Goal: Information Seeking & Learning: Learn about a topic

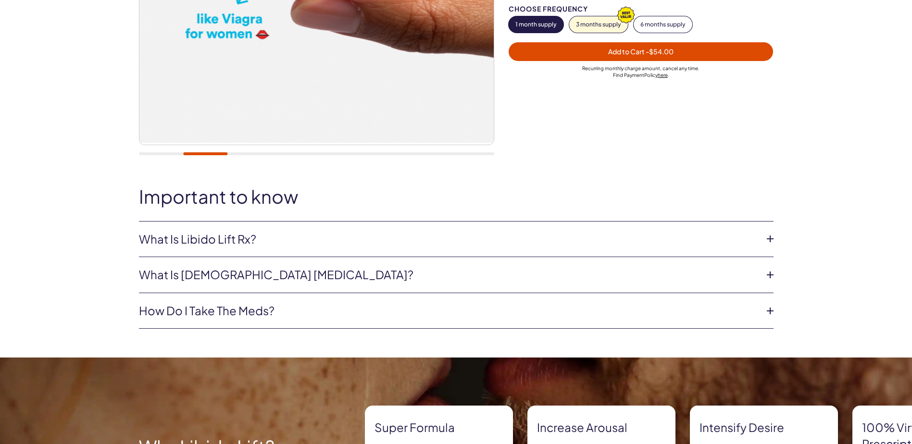
scroll to position [288, 0]
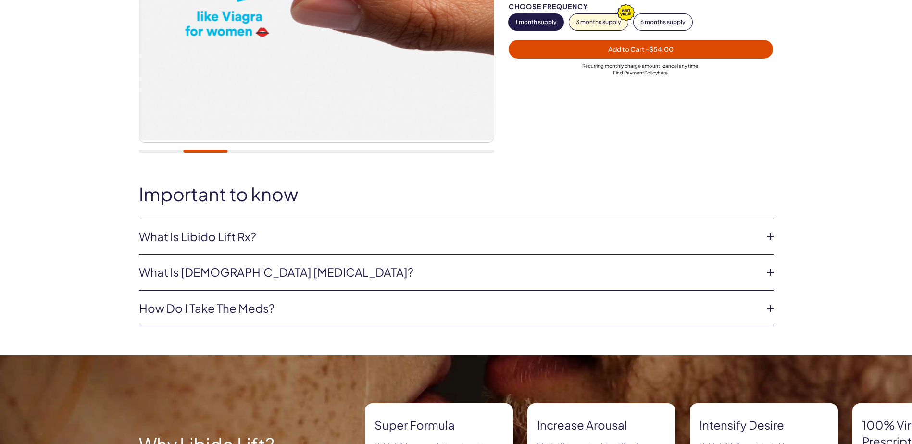
click at [773, 236] on icon at bounding box center [770, 236] width 14 height 14
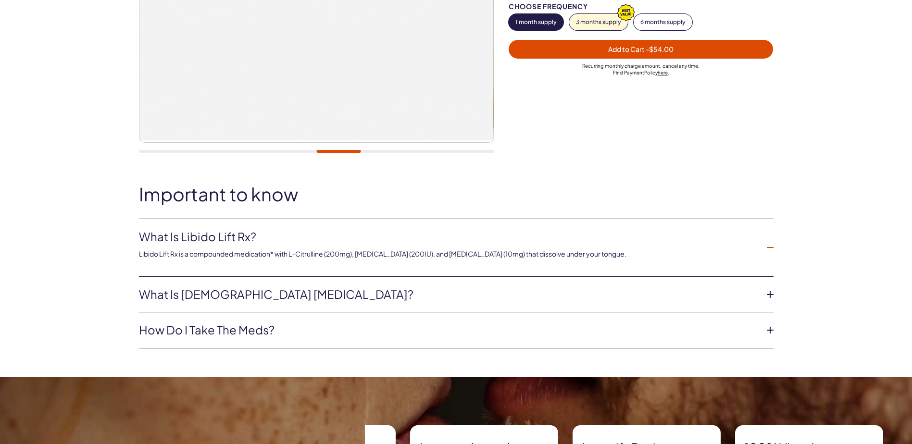
click at [772, 250] on icon at bounding box center [770, 247] width 14 height 14
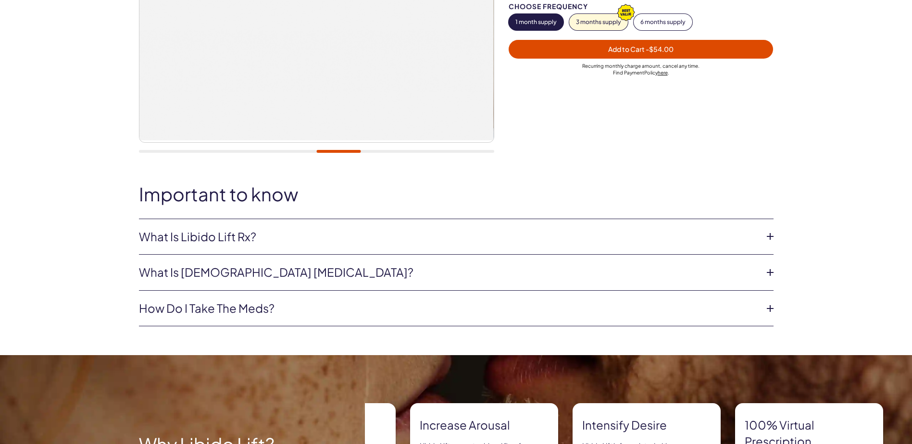
click at [770, 274] on icon at bounding box center [770, 272] width 14 height 14
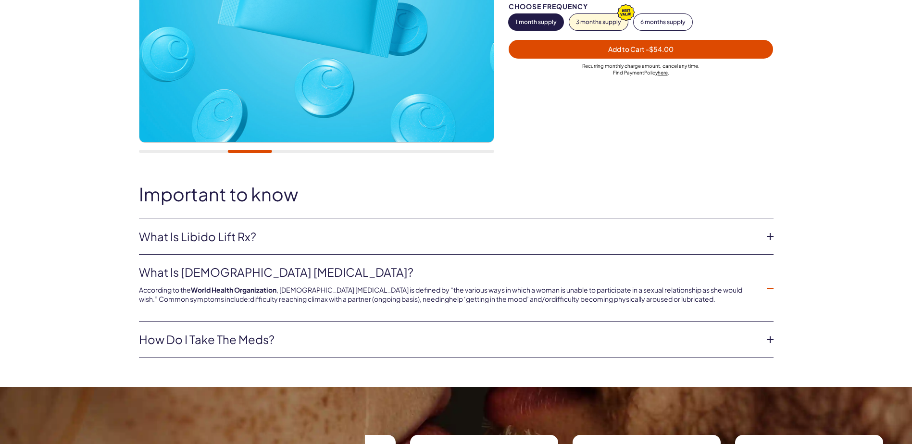
click at [768, 288] on icon at bounding box center [770, 288] width 14 height 14
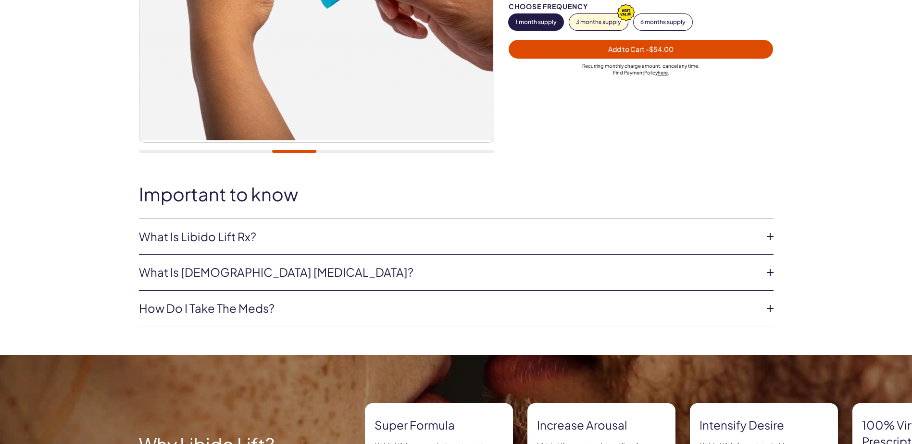
click at [773, 308] on icon at bounding box center [770, 308] width 14 height 14
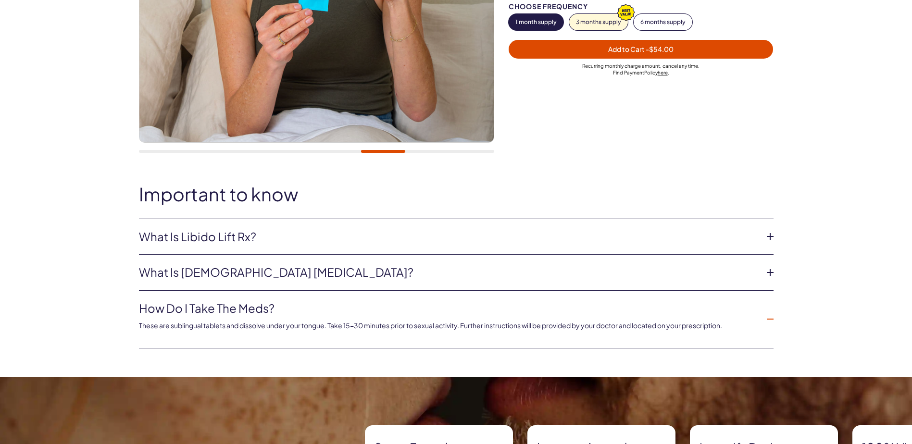
click at [767, 308] on li "How do I take the meds? These are sublingual tablets and dissolve under your to…" at bounding box center [456, 320] width 635 height 58
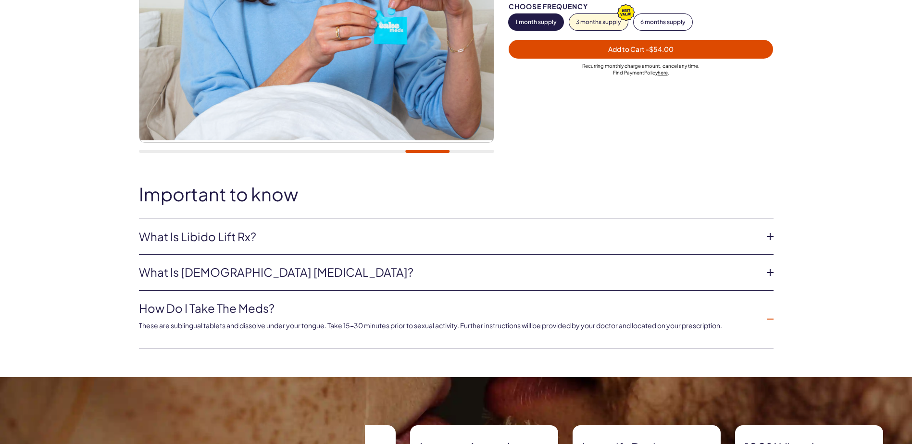
click at [768, 316] on icon at bounding box center [770, 319] width 14 height 14
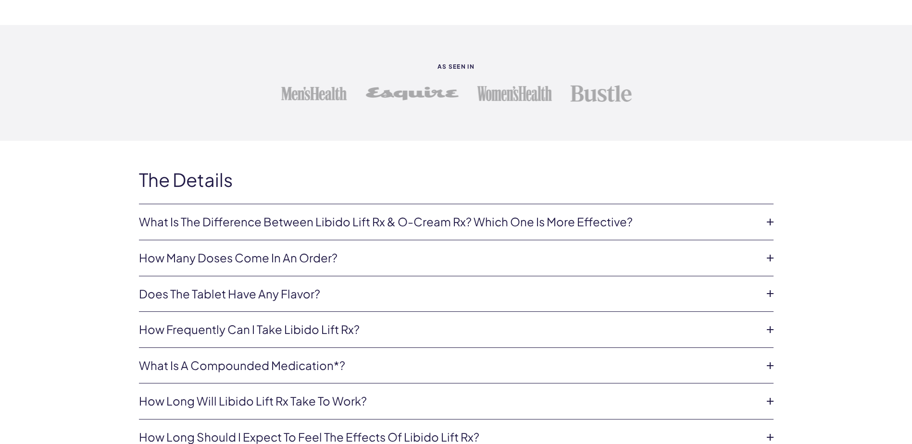
scroll to position [1875, 0]
click at [768, 223] on icon at bounding box center [770, 220] width 14 height 14
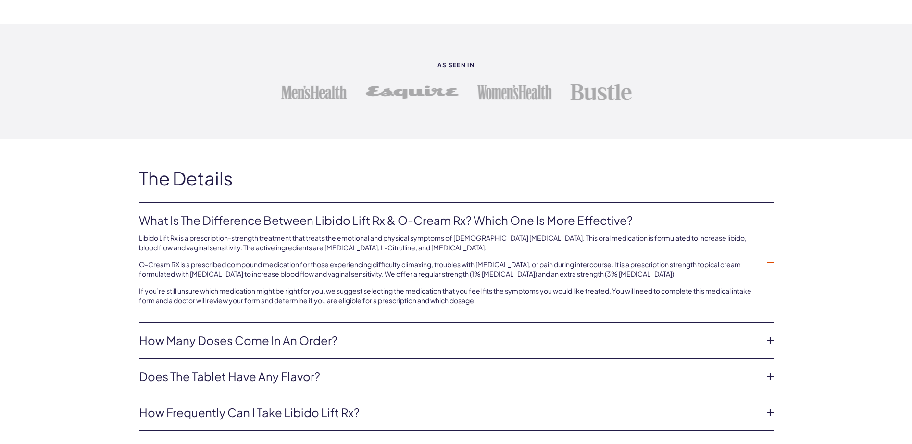
click at [773, 262] on icon at bounding box center [770, 263] width 14 height 14
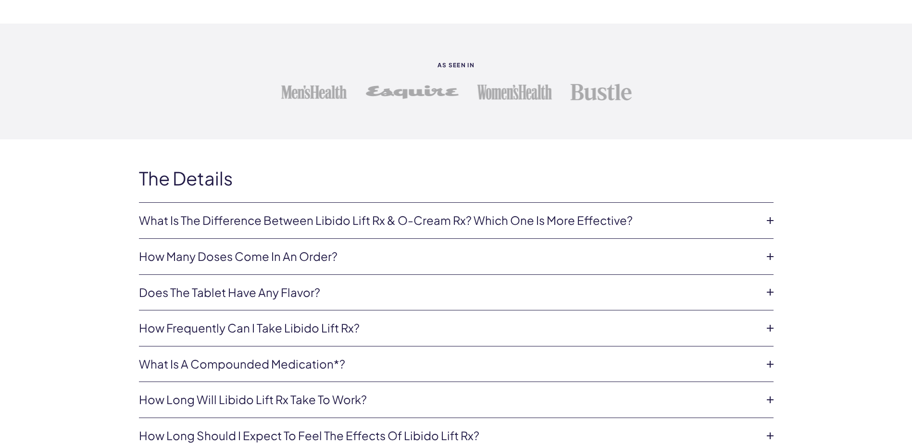
click at [775, 253] on icon at bounding box center [770, 257] width 14 height 14
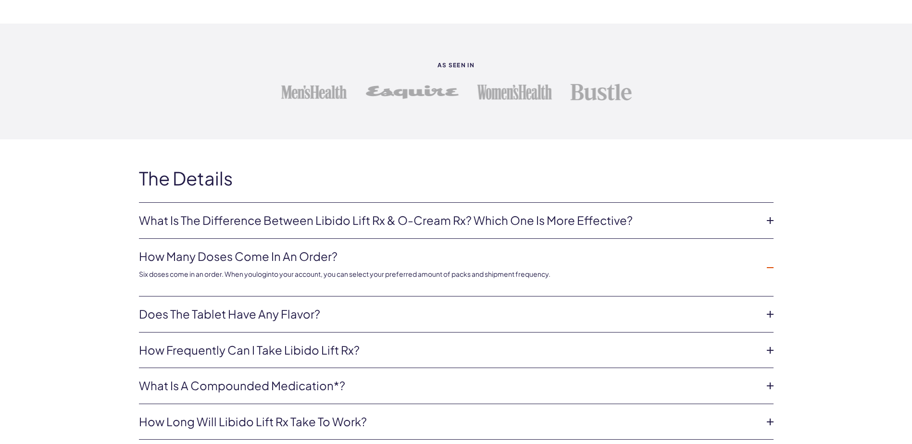
click at [771, 253] on li "How many doses come in an order? Six doses come in an order. When you login to …" at bounding box center [456, 268] width 635 height 58
click at [770, 268] on icon at bounding box center [770, 268] width 14 height 14
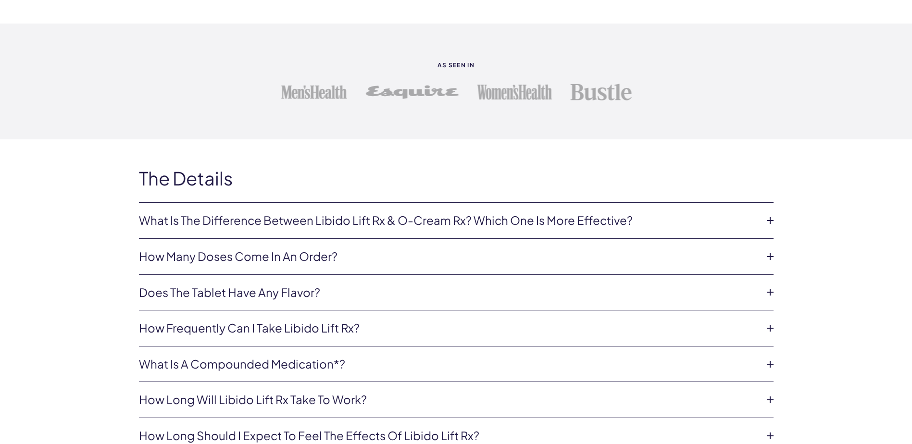
click at [773, 290] on icon at bounding box center [770, 292] width 14 height 14
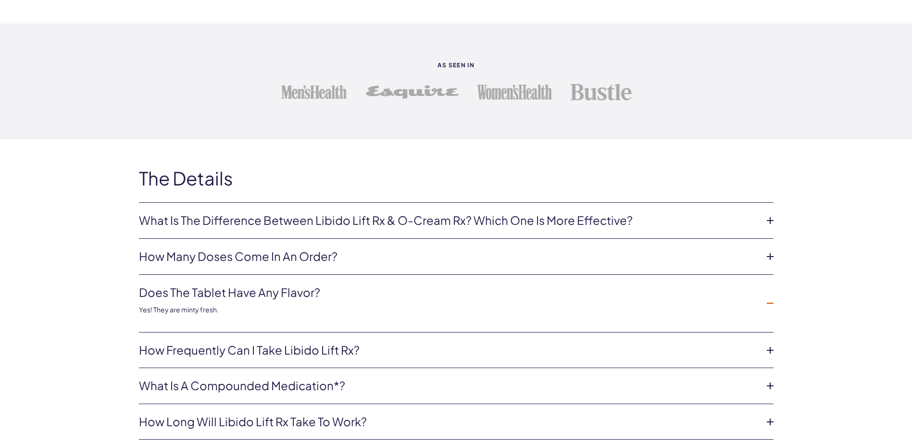
click at [772, 290] on li "Does the tablet have any flavor? Yes! They are minty fresh." at bounding box center [456, 304] width 635 height 58
click at [772, 302] on icon at bounding box center [770, 303] width 14 height 14
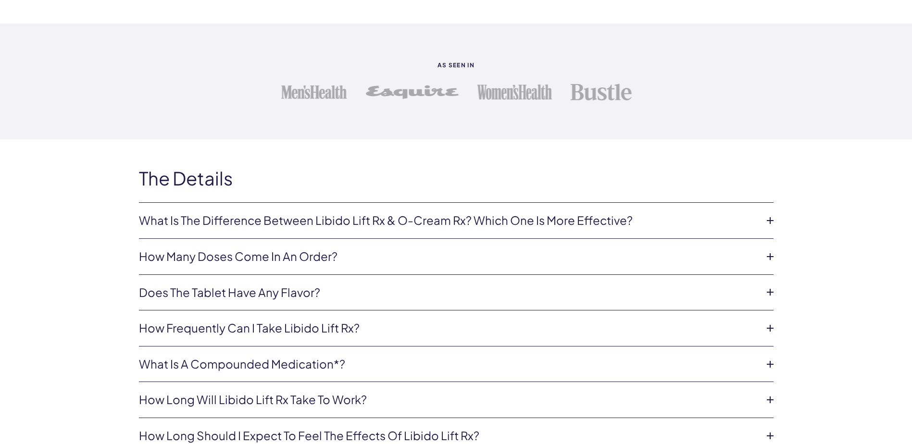
click at [771, 328] on icon at bounding box center [770, 328] width 14 height 14
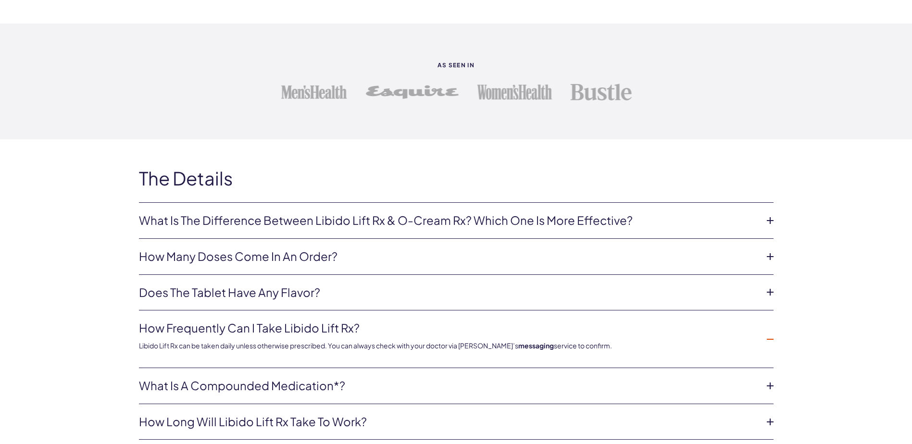
click at [769, 336] on icon at bounding box center [770, 339] width 14 height 14
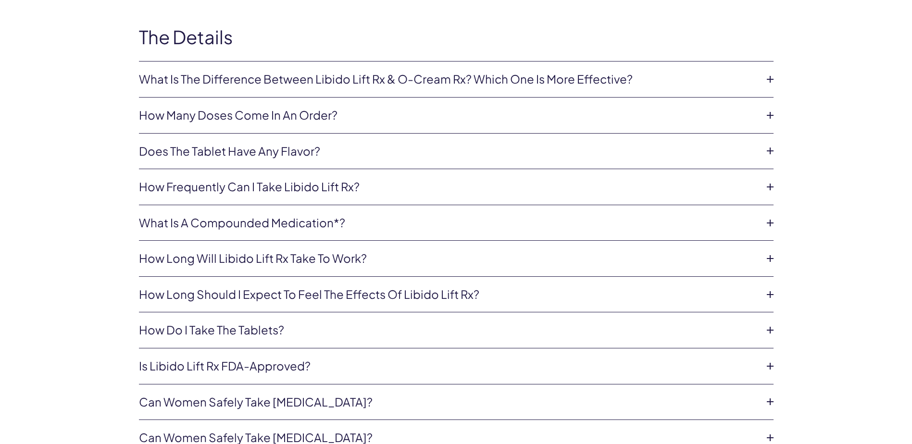
scroll to position [2019, 0]
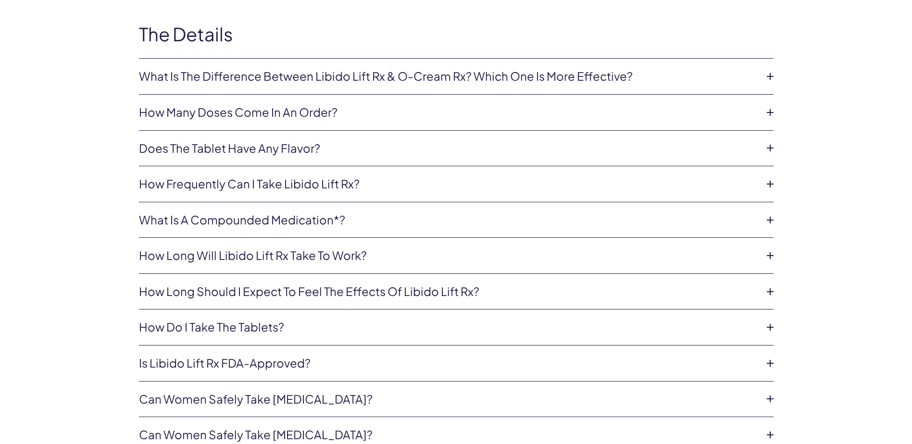
click at [776, 220] on icon at bounding box center [770, 220] width 14 height 14
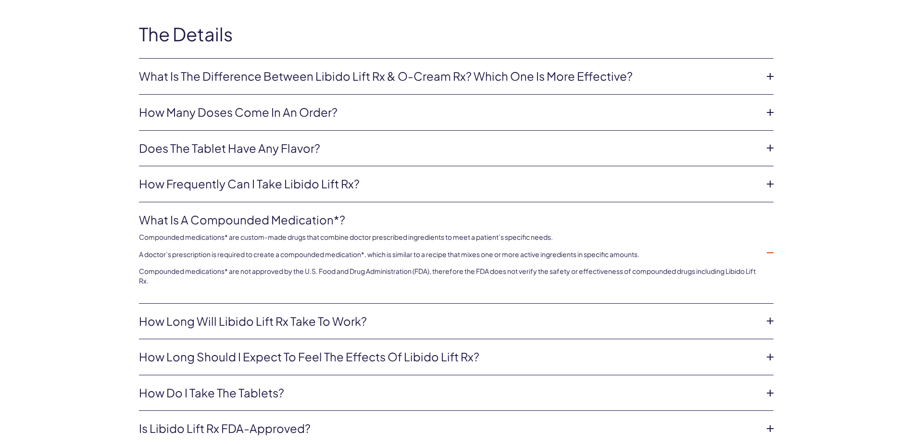
click at [774, 252] on icon at bounding box center [770, 253] width 14 height 14
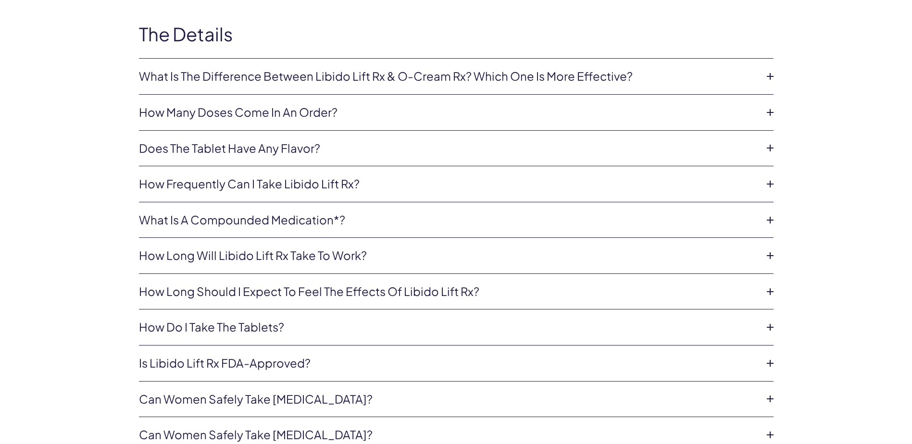
click at [773, 260] on icon at bounding box center [770, 256] width 14 height 14
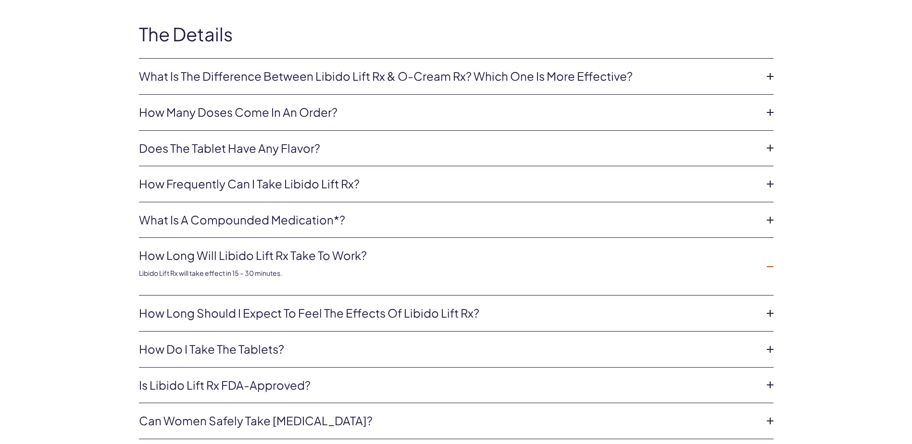
click at [773, 260] on icon at bounding box center [770, 267] width 14 height 14
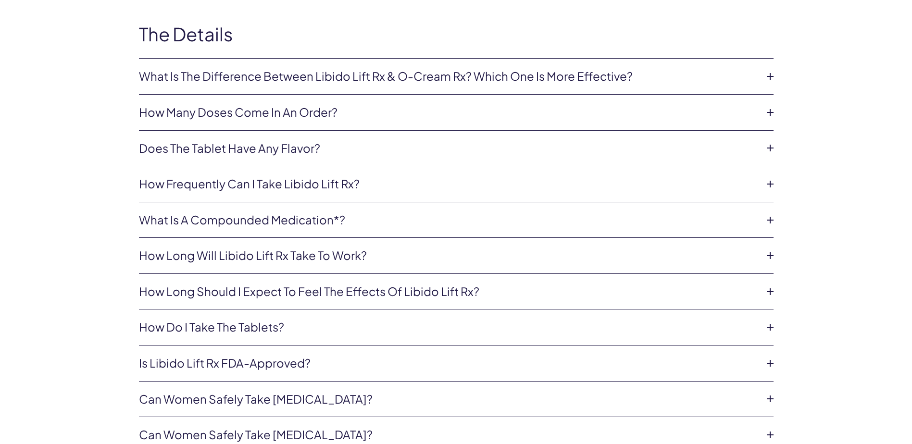
click at [773, 291] on icon at bounding box center [770, 292] width 14 height 14
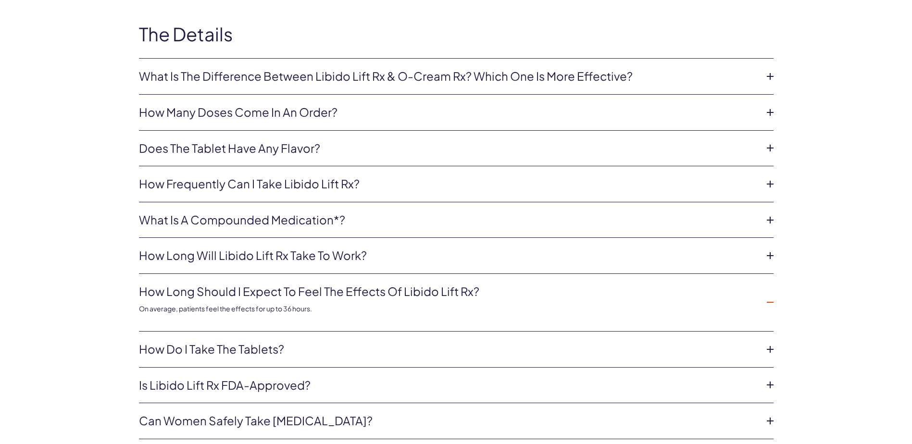
click at [770, 304] on icon at bounding box center [770, 302] width 14 height 14
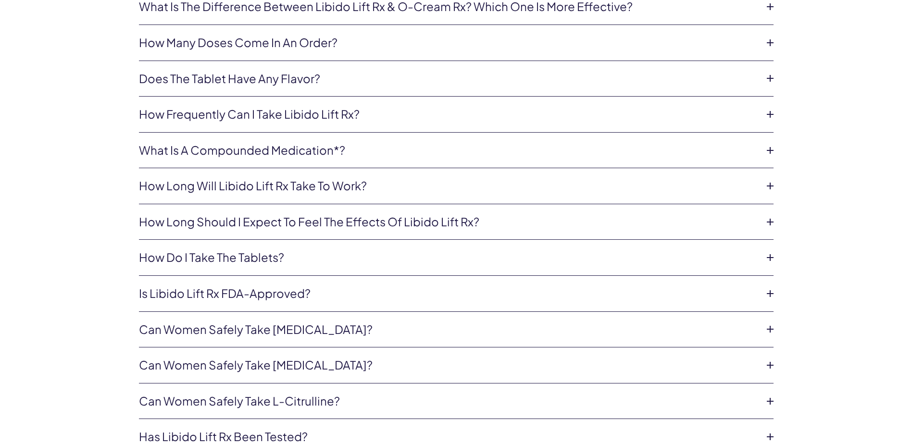
scroll to position [2116, 0]
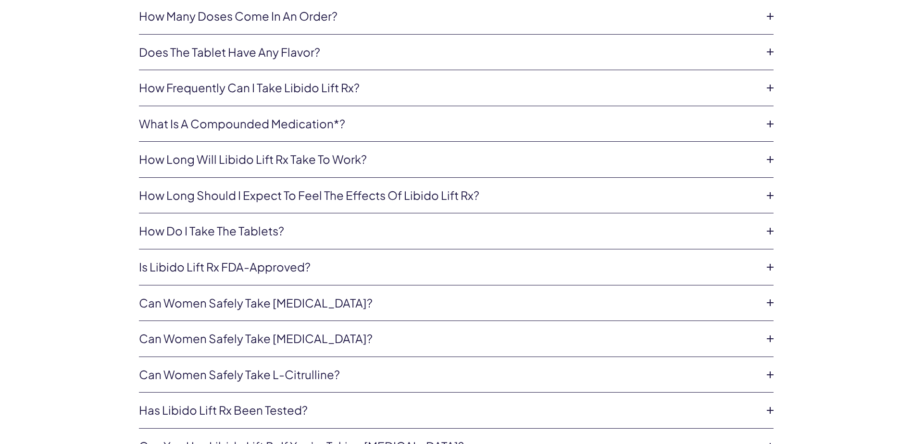
click at [772, 269] on icon at bounding box center [770, 267] width 14 height 14
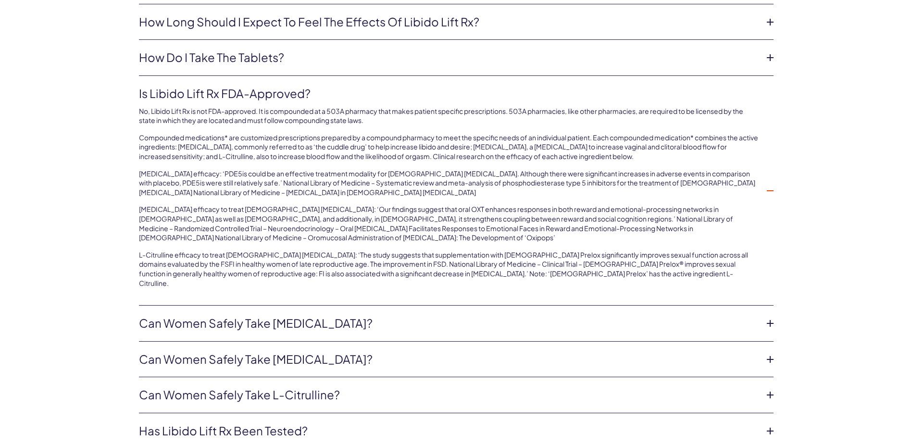
scroll to position [2308, 0]
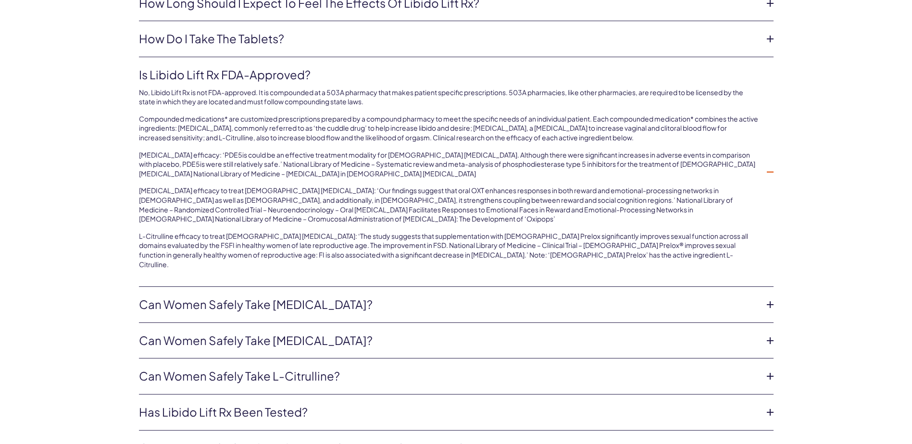
click at [772, 298] on icon at bounding box center [770, 305] width 14 height 14
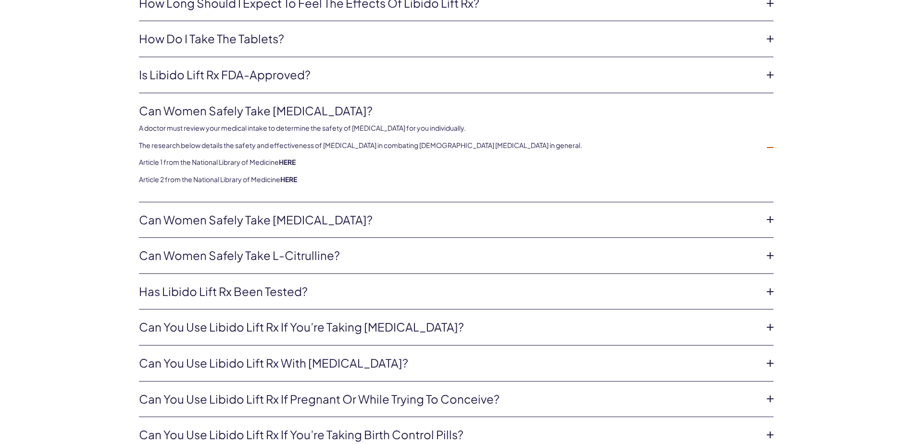
click at [777, 292] on div "The Details What is the difference between Libido Lift Rx & O-Cream Rx? Which o…" at bounding box center [456, 238] width 692 height 1005
click at [773, 290] on icon at bounding box center [770, 292] width 14 height 14
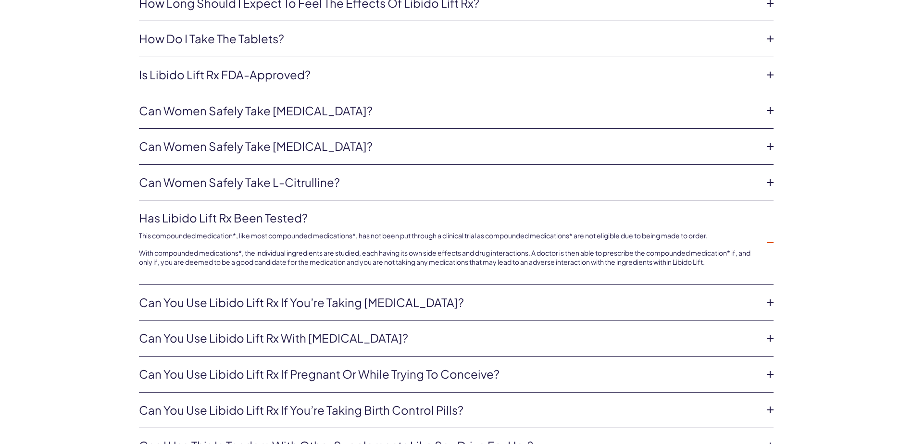
click at [767, 301] on icon at bounding box center [770, 303] width 14 height 14
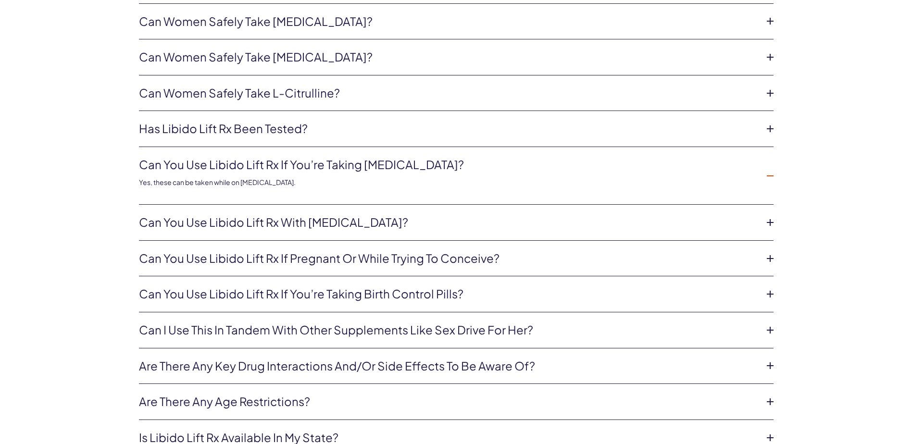
scroll to position [2404, 0]
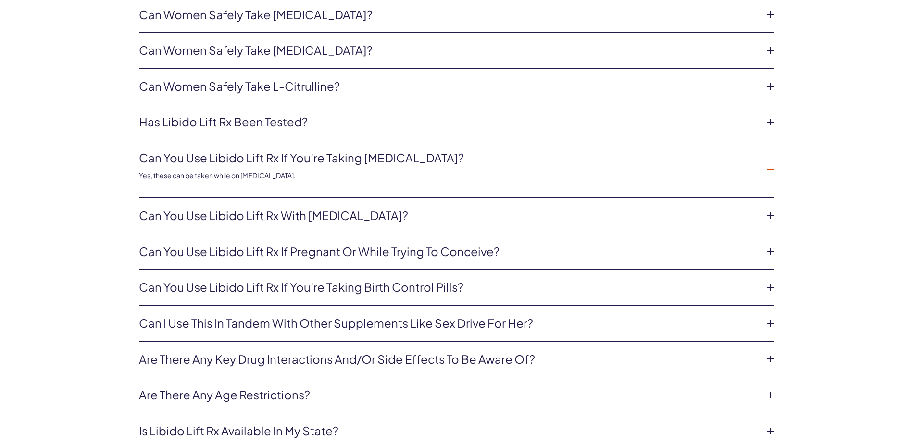
click at [772, 250] on icon at bounding box center [770, 252] width 14 height 14
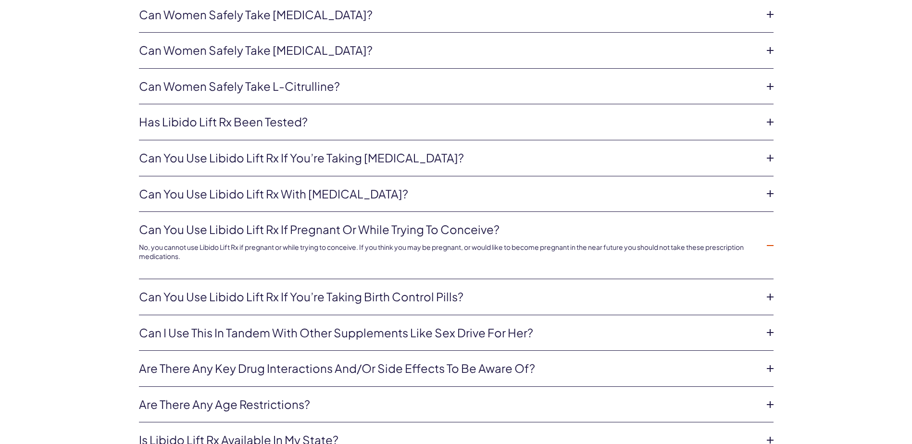
click at [769, 295] on icon at bounding box center [770, 297] width 14 height 14
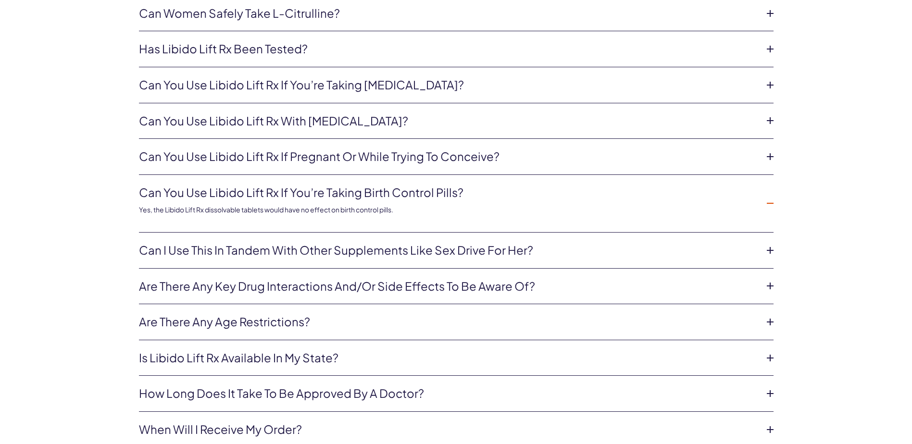
scroll to position [2500, 0]
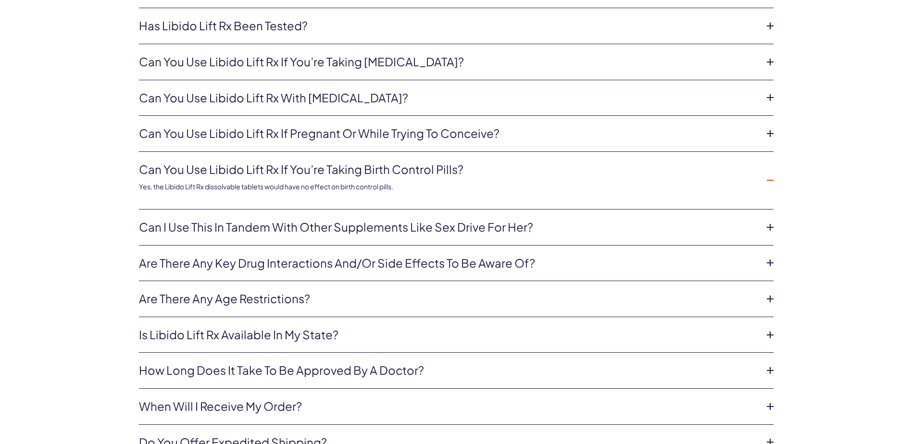
click at [768, 267] on icon at bounding box center [770, 263] width 14 height 14
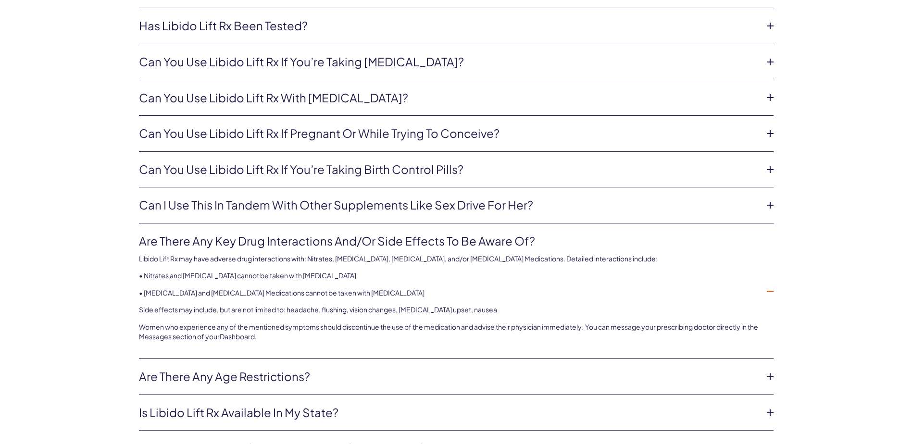
click at [768, 291] on icon at bounding box center [770, 291] width 14 height 14
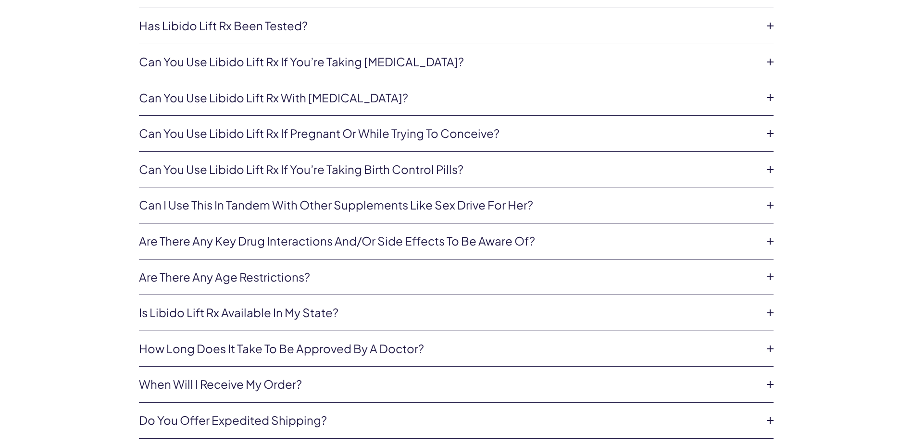
click at [766, 346] on icon at bounding box center [770, 349] width 14 height 14
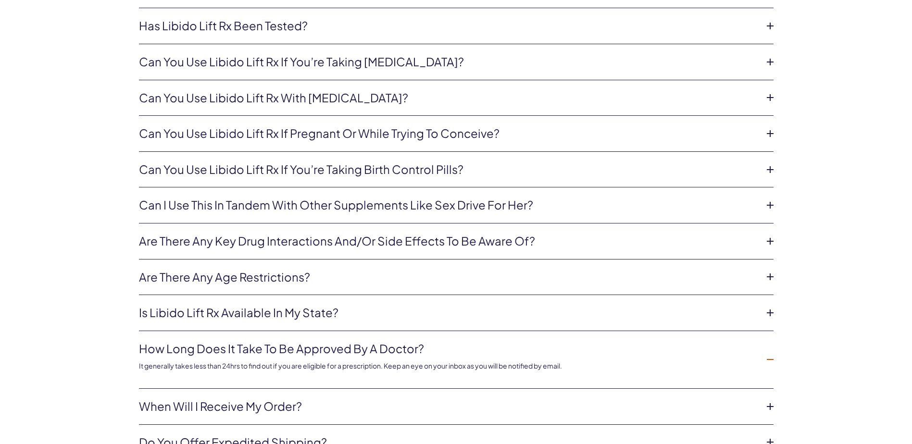
click at [766, 344] on li "How long does it take to be approved by a doctor? It generally takes less than …" at bounding box center [456, 360] width 635 height 58
click at [770, 361] on icon at bounding box center [770, 359] width 14 height 14
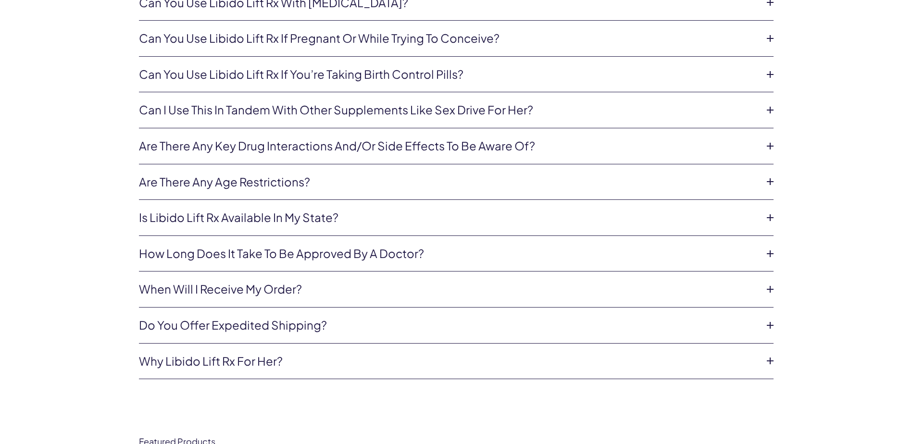
scroll to position [2596, 0]
click at [769, 364] on icon at bounding box center [770, 360] width 14 height 14
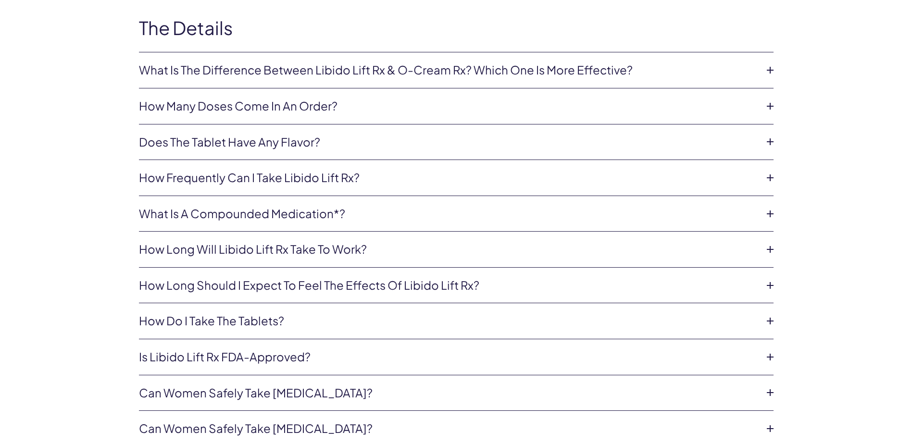
scroll to position [2019, 0]
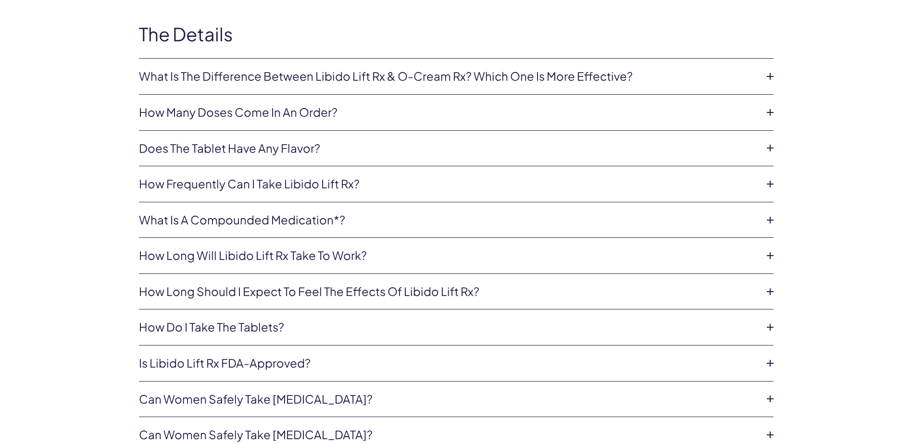
click at [765, 255] on icon at bounding box center [770, 256] width 14 height 14
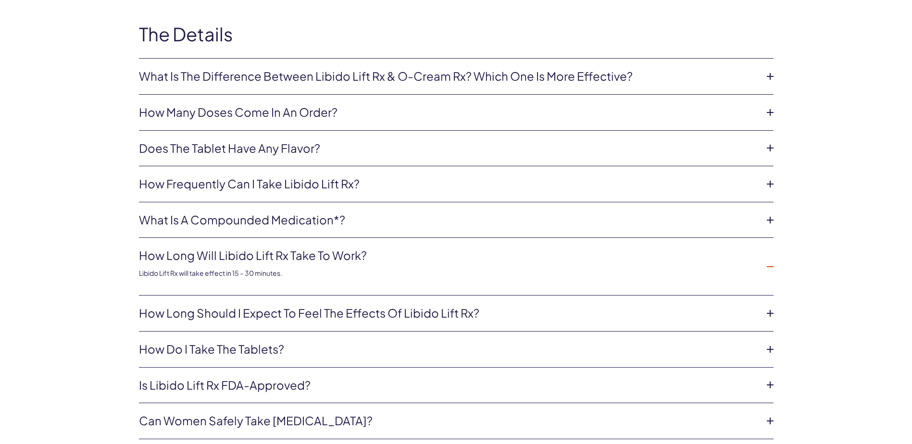
click at [768, 312] on icon at bounding box center [770, 313] width 14 height 14
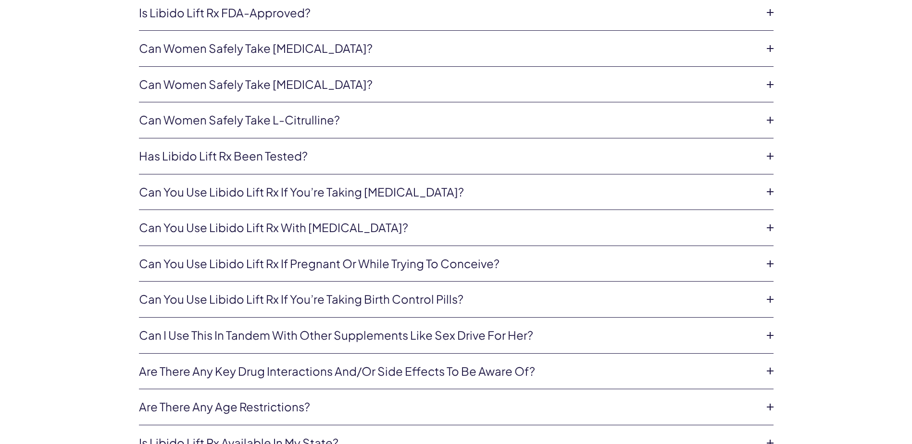
scroll to position [2404, 0]
